Goal: Information Seeking & Learning: Learn about a topic

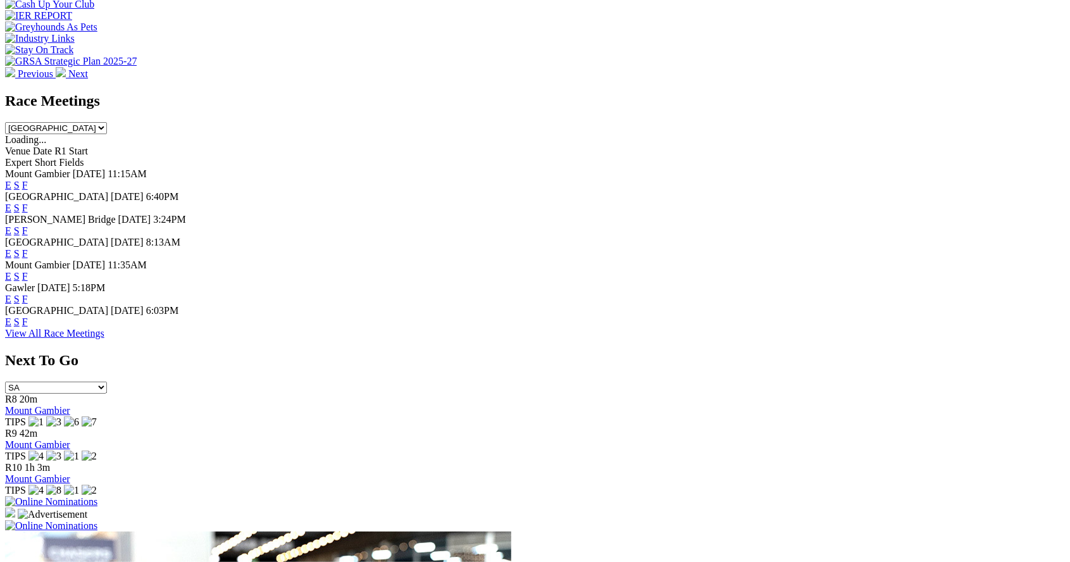
scroll to position [549, 0]
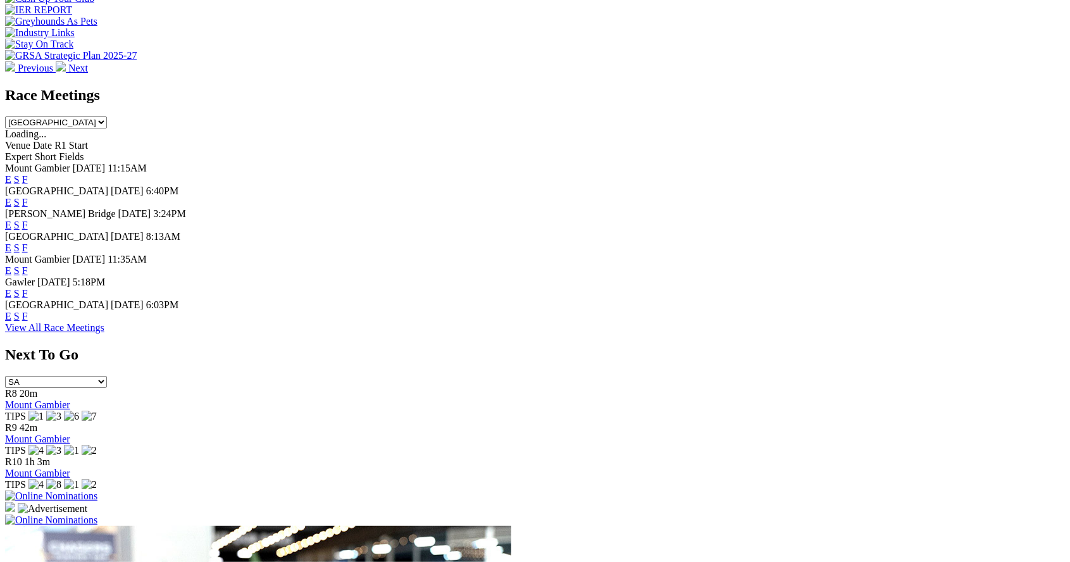
click at [710, 322] on div "E S F" at bounding box center [535, 316] width 1060 height 11
click at [720, 322] on div "E S F" at bounding box center [535, 316] width 1060 height 11
click at [28, 319] on link "F" at bounding box center [25, 316] width 6 height 11
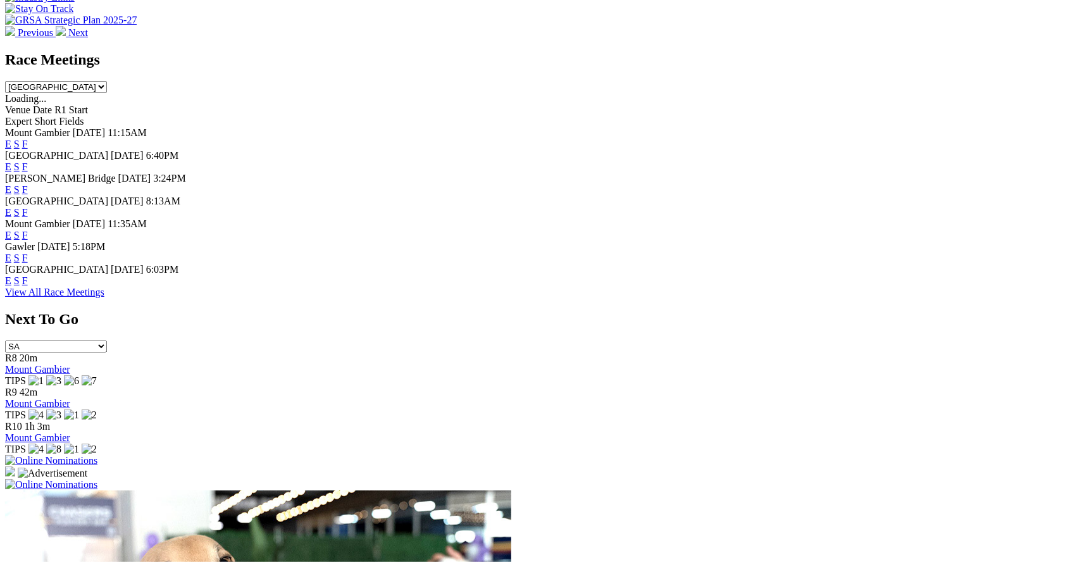
scroll to position [610, 0]
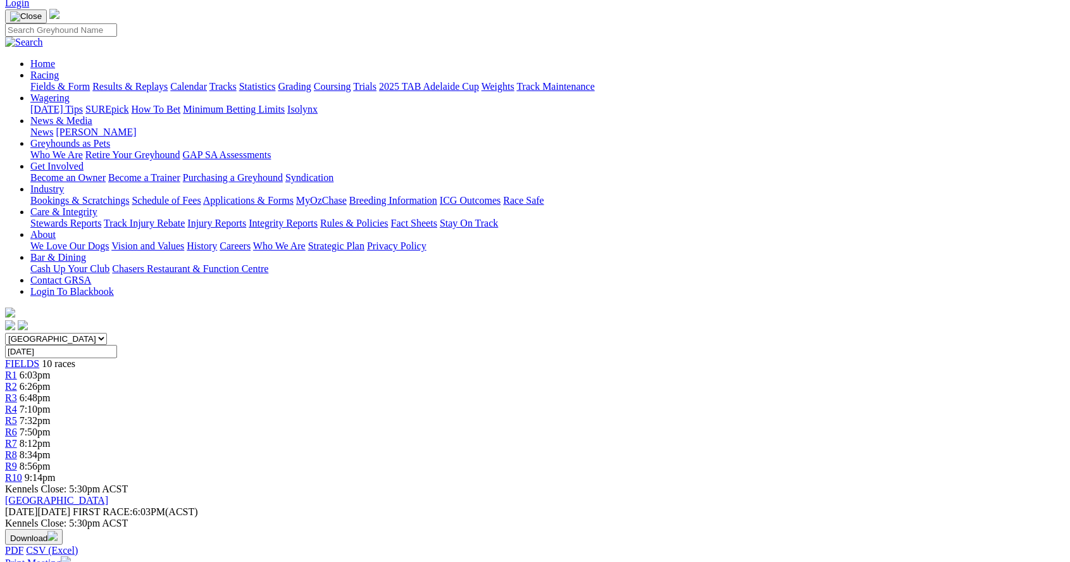
scroll to position [128, 0]
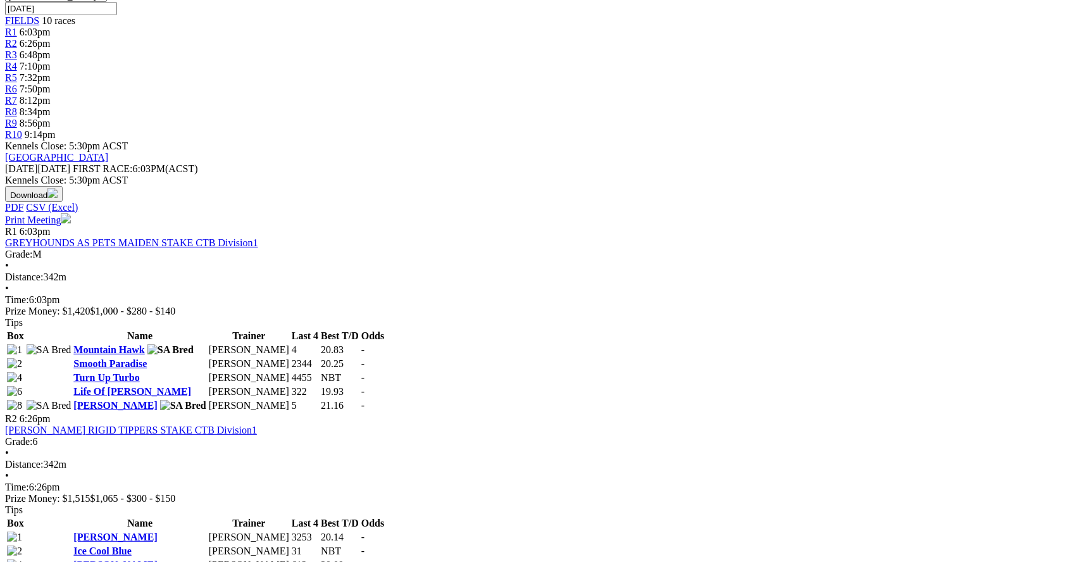
scroll to position [463, 0]
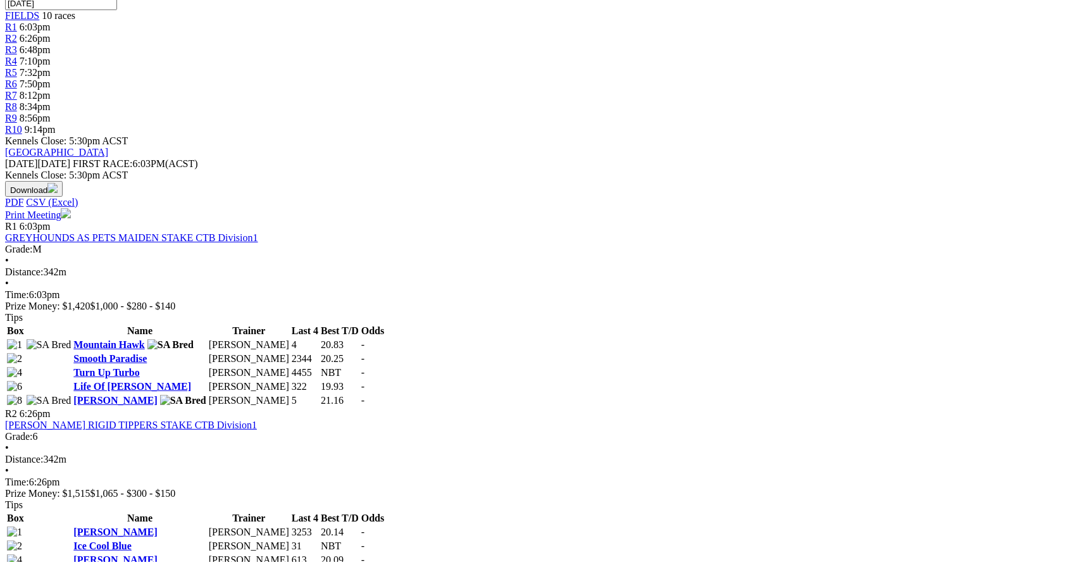
scroll to position [524, 0]
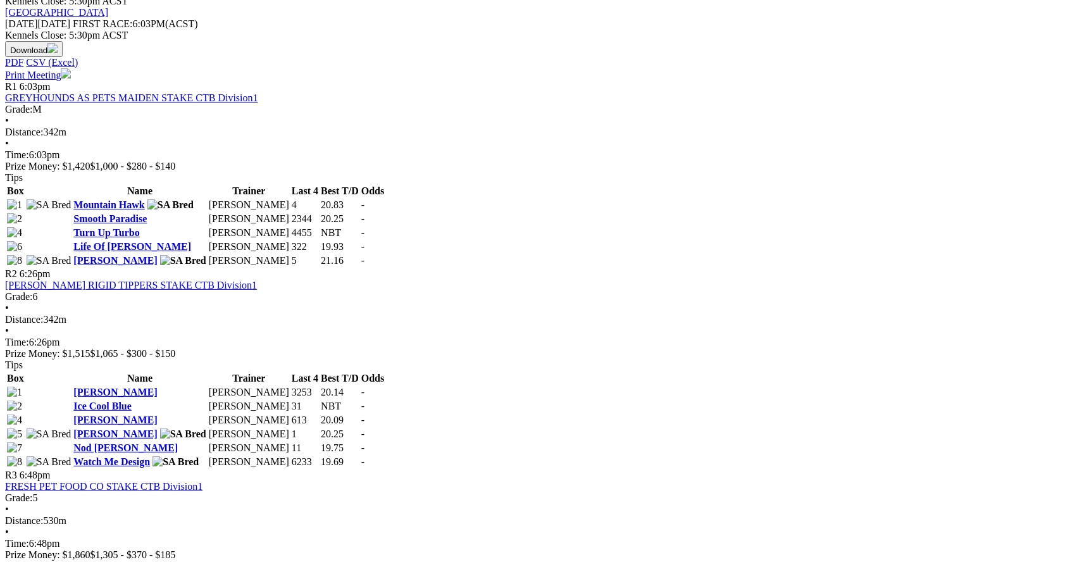
scroll to position [613, 0]
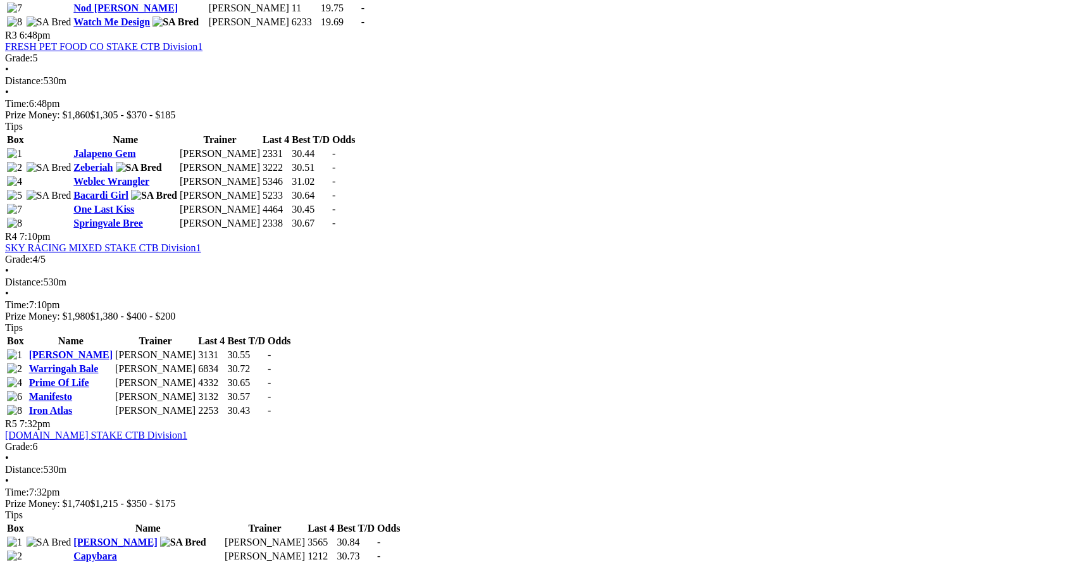
scroll to position [1089, 0]
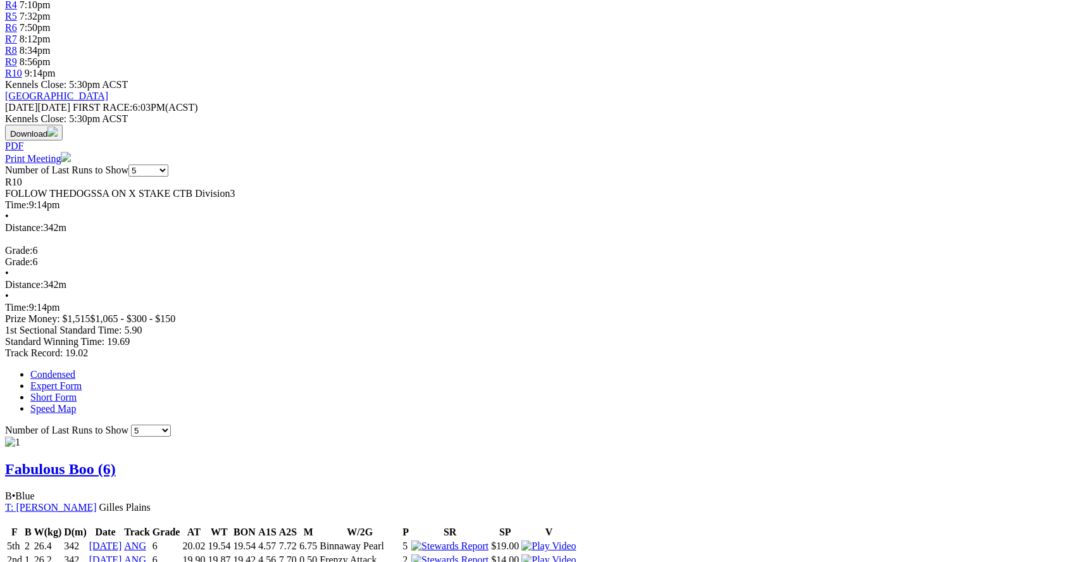
scroll to position [525, 0]
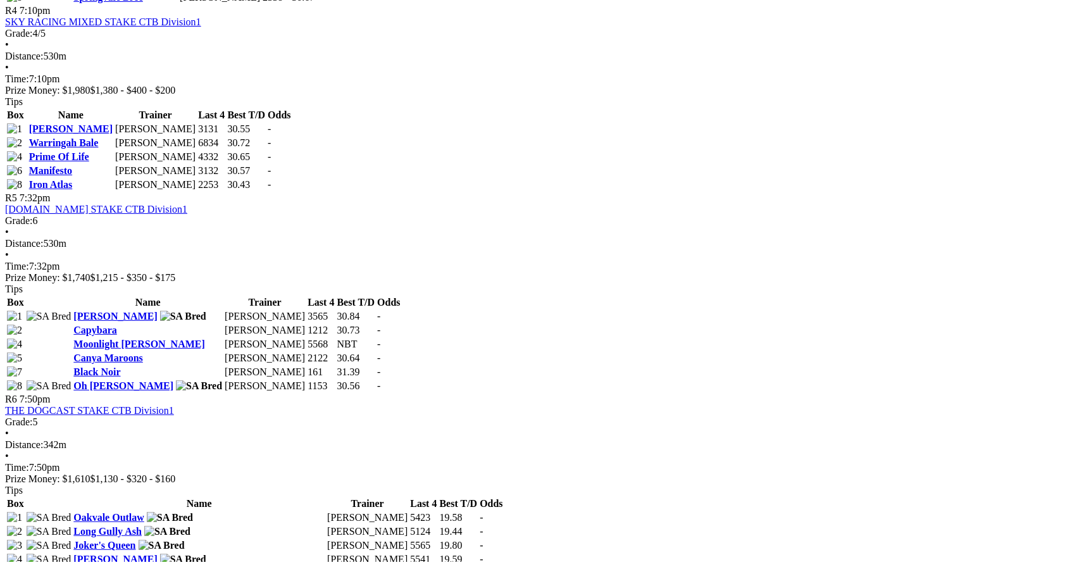
scroll to position [1335, 0]
